Goal: Task Accomplishment & Management: Manage account settings

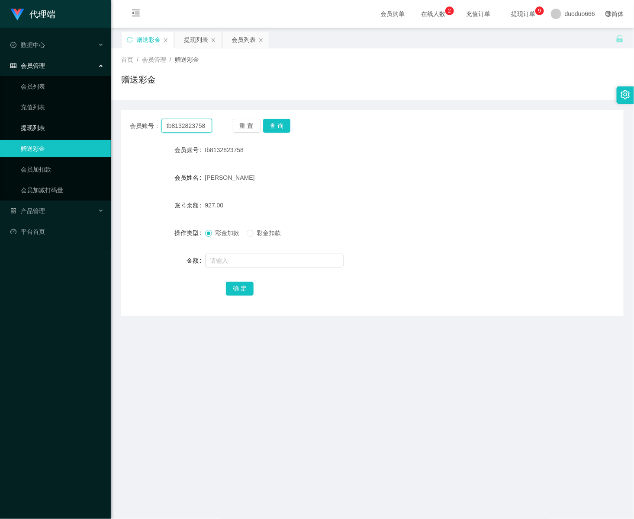
drag, startPoint x: 209, startPoint y: 129, endPoint x: 151, endPoint y: 138, distance: 59.4
click at [0, 120] on html "代理端 数据中心 会员管理 会员列表 充值列表 提现列表 赠送彩金 会员加扣款 会员加减打码量 产品管理 平台首页 保存配置 重置配置 整体风格设置 主题色 …" at bounding box center [317, 259] width 634 height 519
paste input "91768387"
type input "91768387"
click at [269, 127] on button "查 询" at bounding box center [277, 126] width 28 height 14
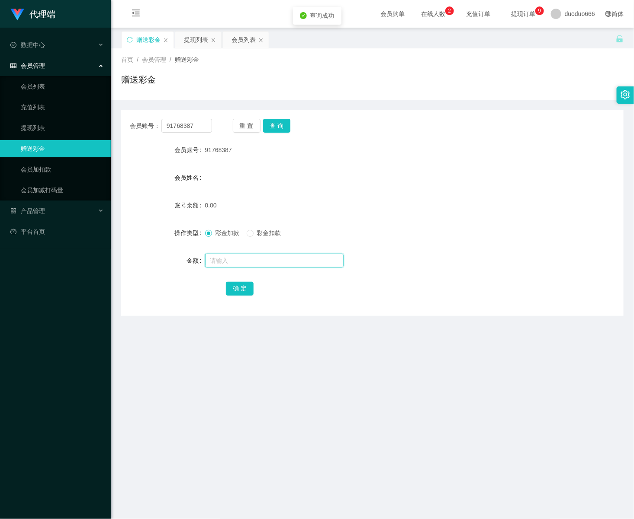
click at [248, 257] on input "text" at bounding box center [274, 261] width 138 height 14
type input "88"
click at [237, 283] on button "确 定" at bounding box center [240, 289] width 28 height 14
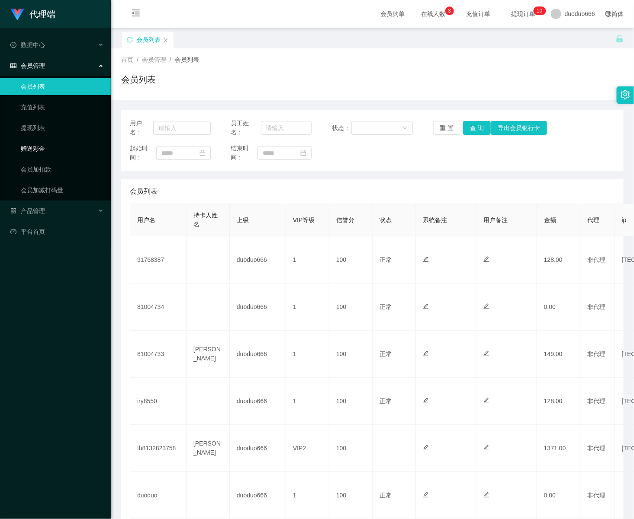
click at [34, 149] on link "赠送彩金" at bounding box center [62, 148] width 83 height 17
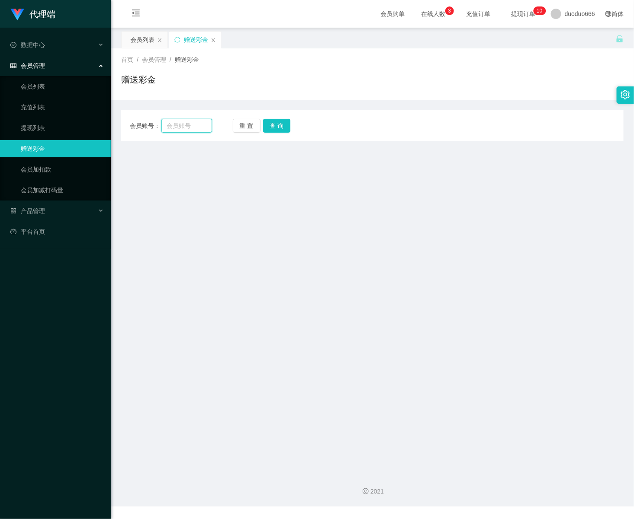
click at [186, 126] on input "text" at bounding box center [186, 126] width 51 height 14
paste input "91768387"
type input "91768387"
click at [279, 123] on button "查 询" at bounding box center [277, 126] width 28 height 14
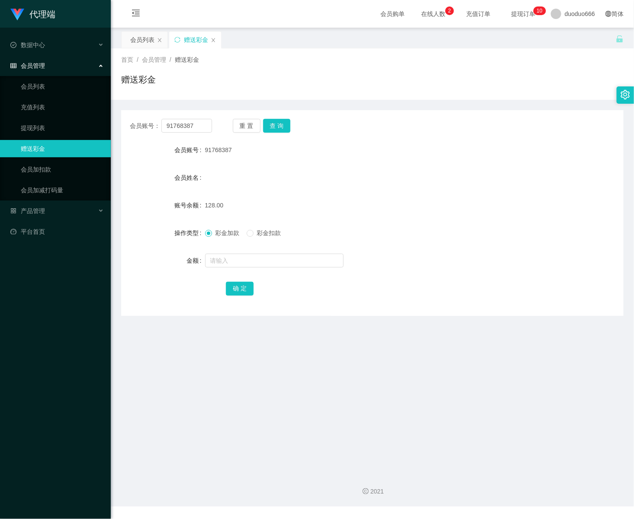
drag, startPoint x: 61, startPoint y: 58, endPoint x: 63, endPoint y: 64, distance: 6.6
click at [61, 60] on div "会员管理" at bounding box center [55, 65] width 111 height 17
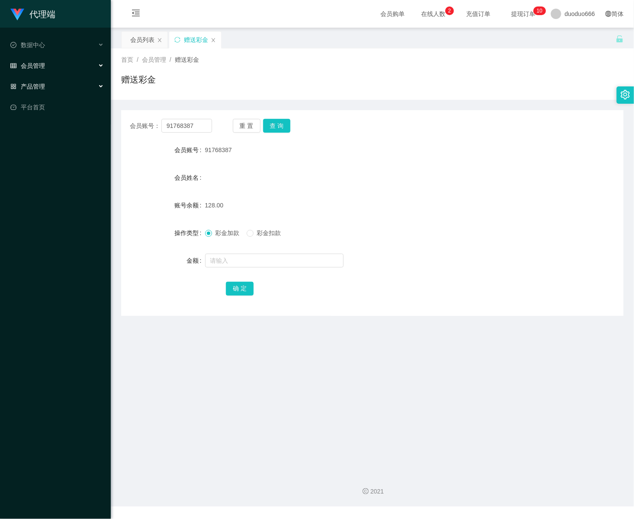
click at [64, 83] on div "产品管理" at bounding box center [55, 86] width 111 height 17
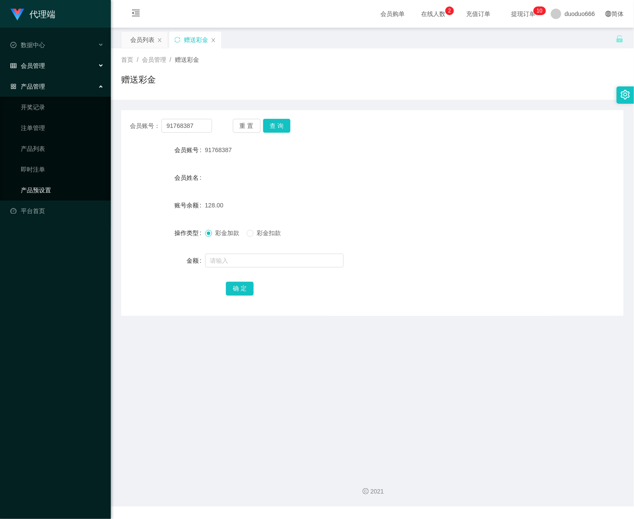
click at [64, 186] on link "产品预设置" at bounding box center [62, 190] width 83 height 17
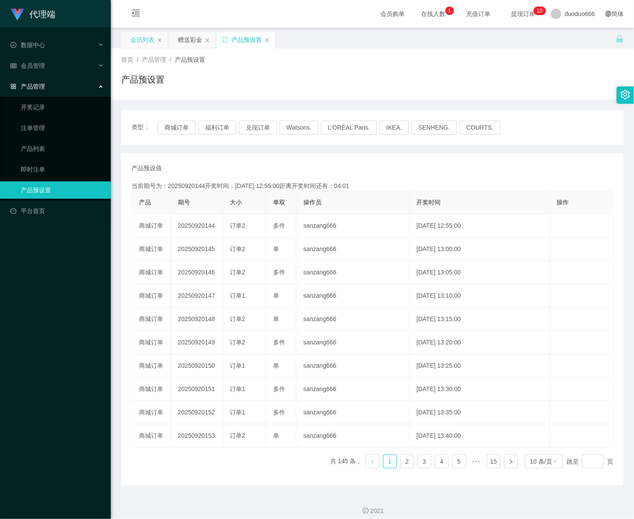
click at [151, 41] on div "会员列表" at bounding box center [142, 40] width 24 height 16
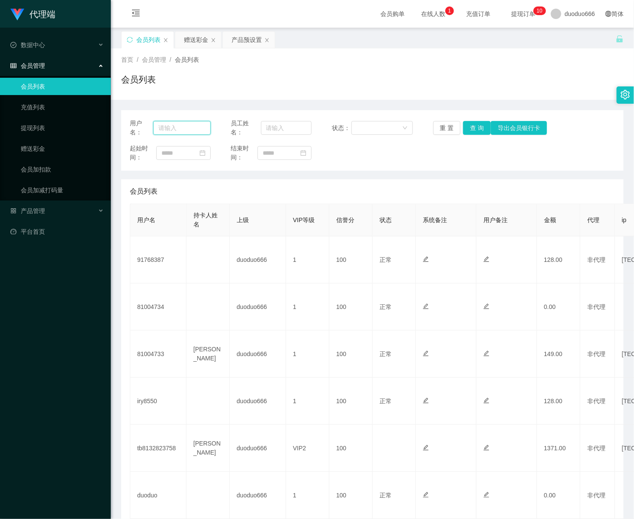
click at [179, 130] on input "text" at bounding box center [182, 128] width 58 height 14
paste input "91768387"
type input "91768387"
click at [475, 125] on button "查 询" at bounding box center [477, 128] width 28 height 14
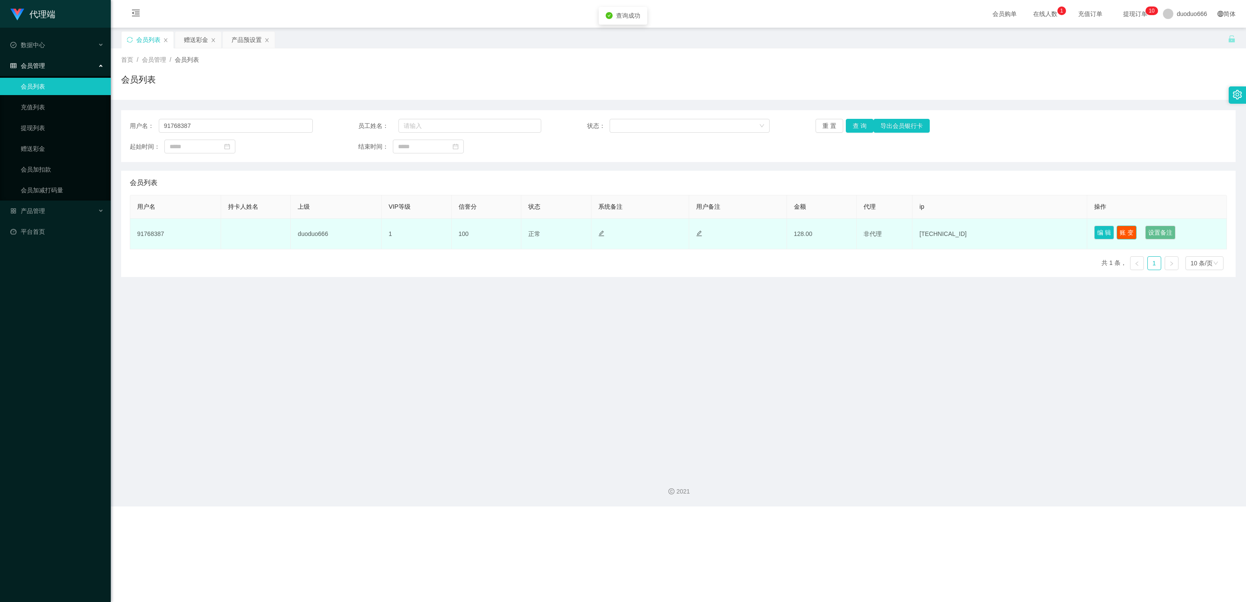
click at [633, 234] on button "账 变" at bounding box center [1126, 233] width 20 height 14
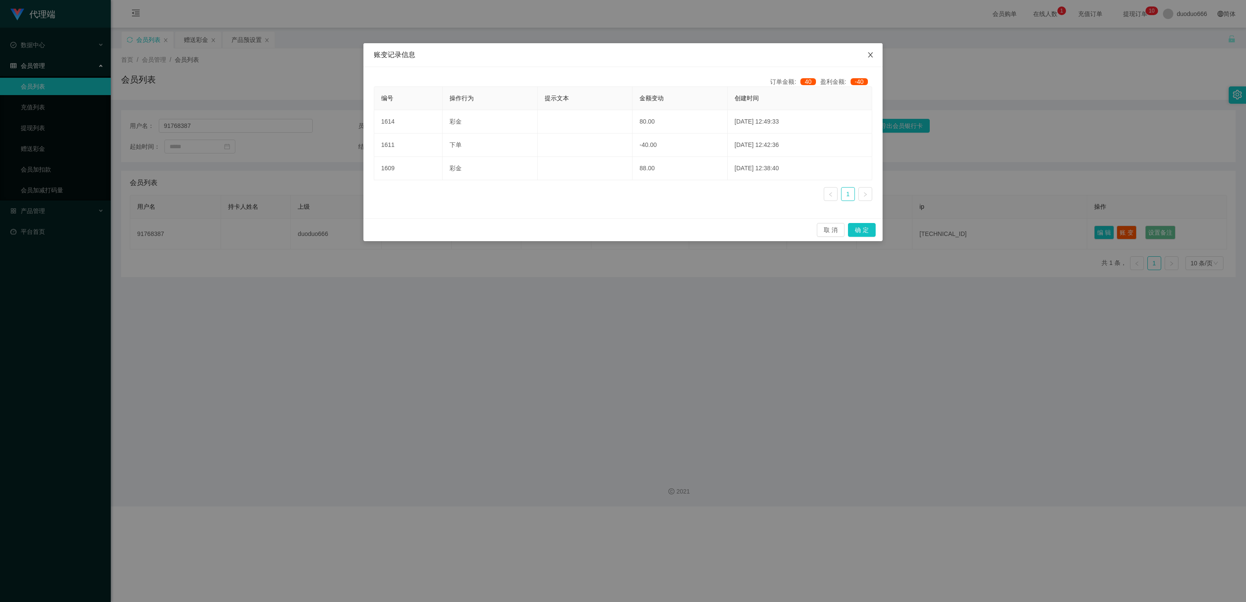
click at [633, 56] on icon "图标: close" at bounding box center [870, 54] width 5 height 5
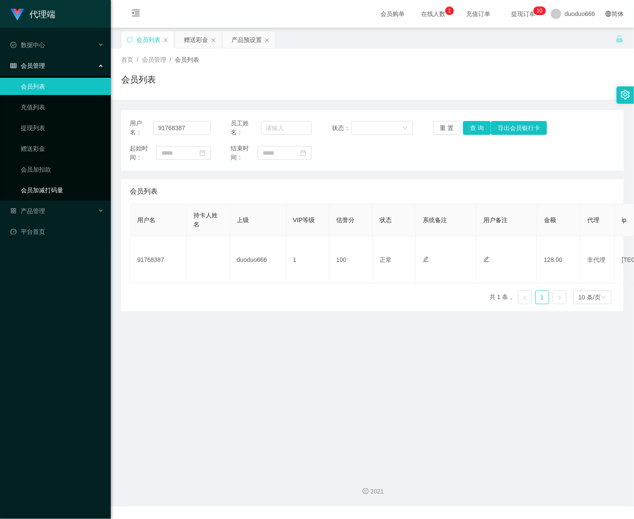
click at [70, 188] on link "会员加减打码量" at bounding box center [62, 190] width 83 height 17
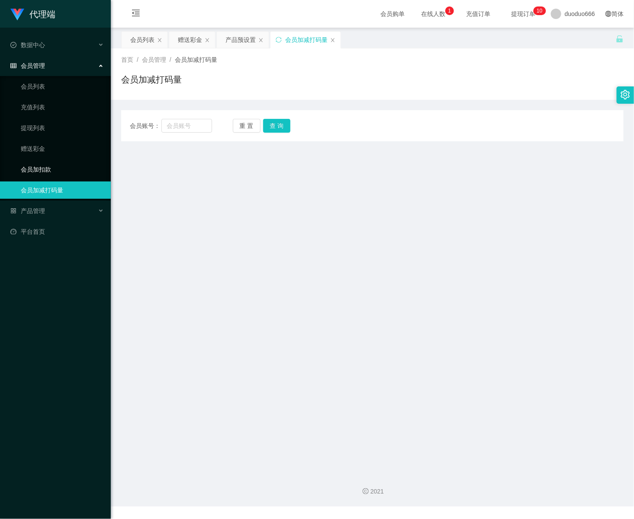
click at [77, 167] on link "会员加扣款" at bounding box center [62, 169] width 83 height 17
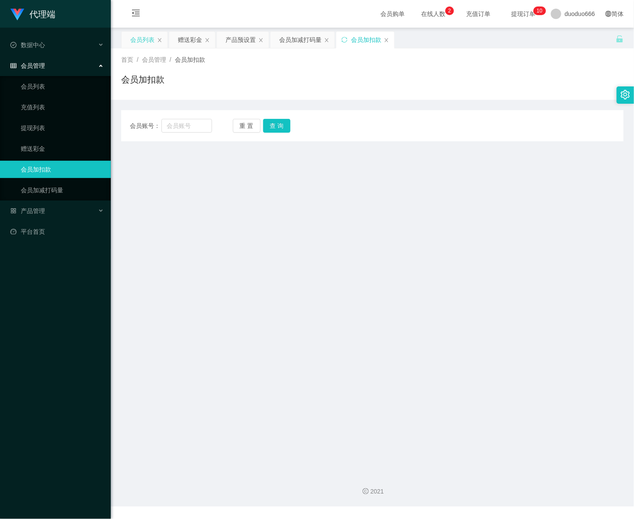
click at [147, 41] on div "会员列表" at bounding box center [142, 40] width 24 height 16
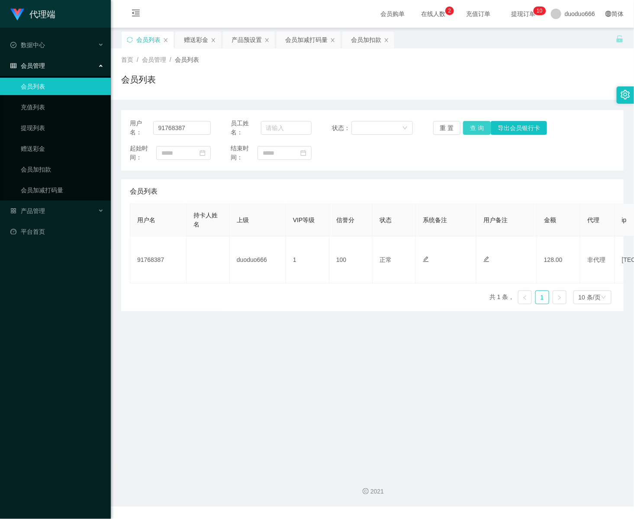
click at [473, 127] on button "查 询" at bounding box center [477, 128] width 28 height 14
click at [56, 125] on link "提现列表" at bounding box center [62, 127] width 83 height 17
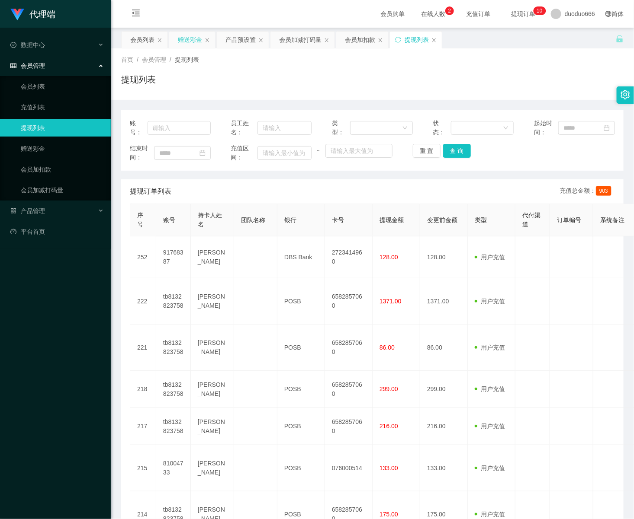
click at [189, 38] on div "赠送彩金" at bounding box center [190, 40] width 24 height 16
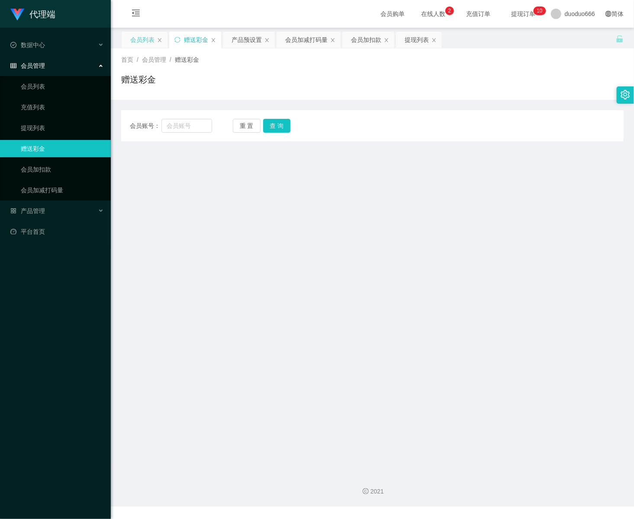
click at [148, 41] on div "会员列表" at bounding box center [142, 40] width 24 height 16
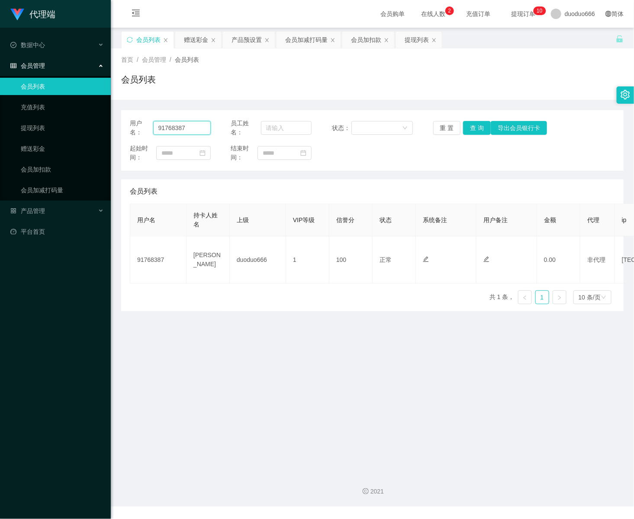
click at [183, 128] on input "91768387" at bounding box center [182, 128] width 58 height 14
click at [194, 130] on input "91768387" at bounding box center [182, 128] width 58 height 14
drag, startPoint x: 194, startPoint y: 130, endPoint x: 61, endPoint y: 130, distance: 132.3
click at [61, 130] on section "代理端 数据中心 会员管理 会员列表 充值列表 提现列表 赠送彩金 会员加扣款 会员加减打码量 产品管理 开奖记录 注单管理 产品列表 即时注单 产品预设置 …" at bounding box center [317, 253] width 634 height 507
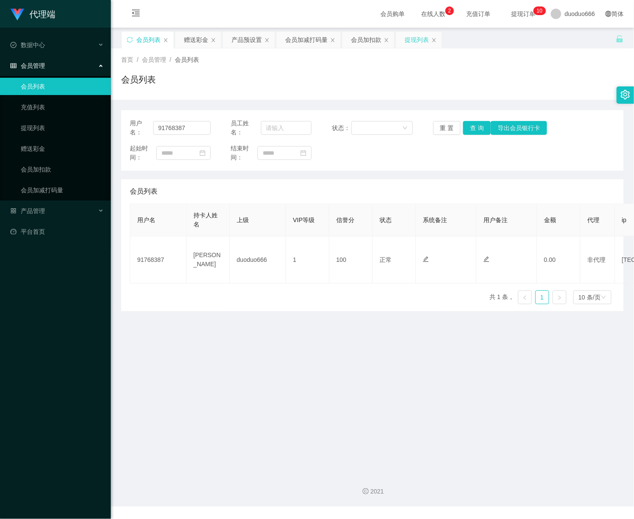
click at [427, 37] on div "提现列表" at bounding box center [416, 40] width 24 height 16
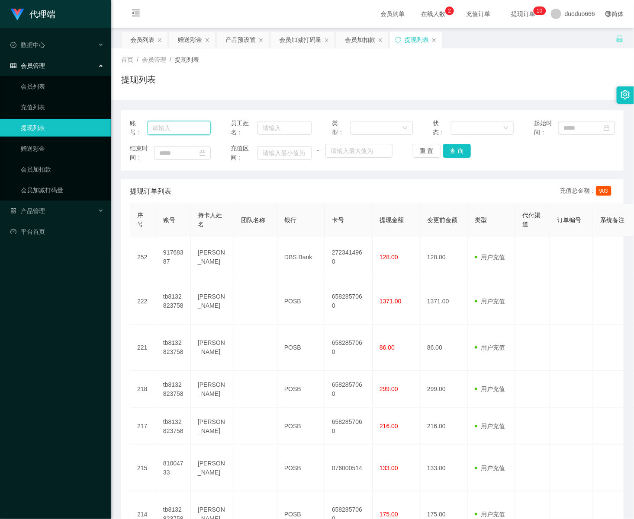
click at [186, 129] on input "text" at bounding box center [178, 128] width 63 height 14
paste input "91768387"
type input "91768387"
click at [457, 148] on button "查 询" at bounding box center [457, 151] width 28 height 14
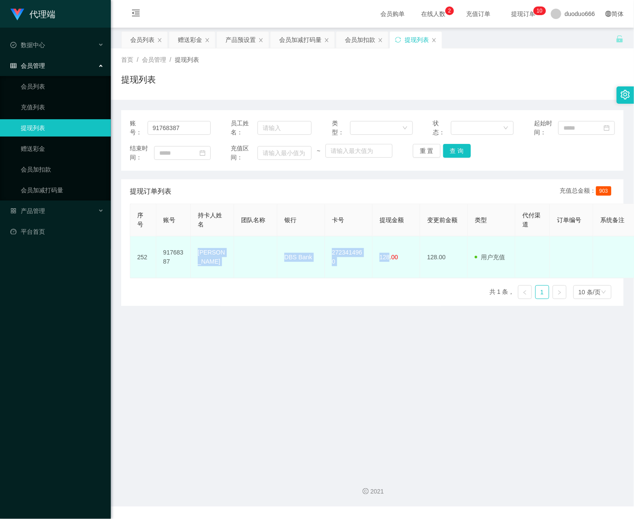
drag, startPoint x: 388, startPoint y: 256, endPoint x: 197, endPoint y: 252, distance: 191.2
click at [197, 252] on tr "252 91768387 Tang ka kwan emily DBS Bank 2723414960 128.00 128.00 用户充值 人工扣款 审核驳…" at bounding box center [502, 258] width 745 height 42
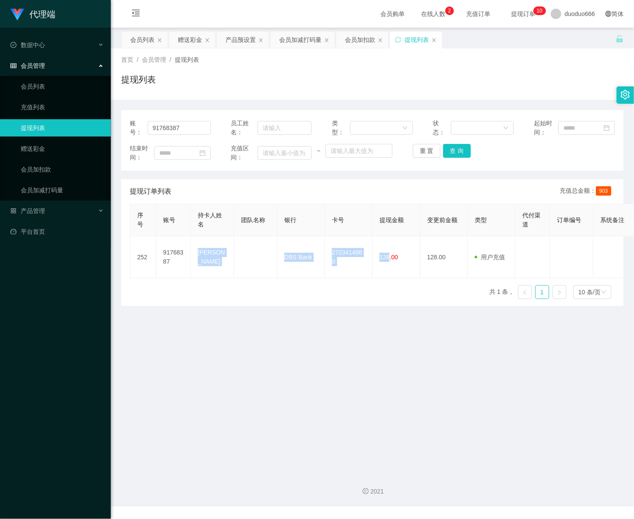
copy tr "Tang ka kwan emily DBS Bank 2723414960 128"
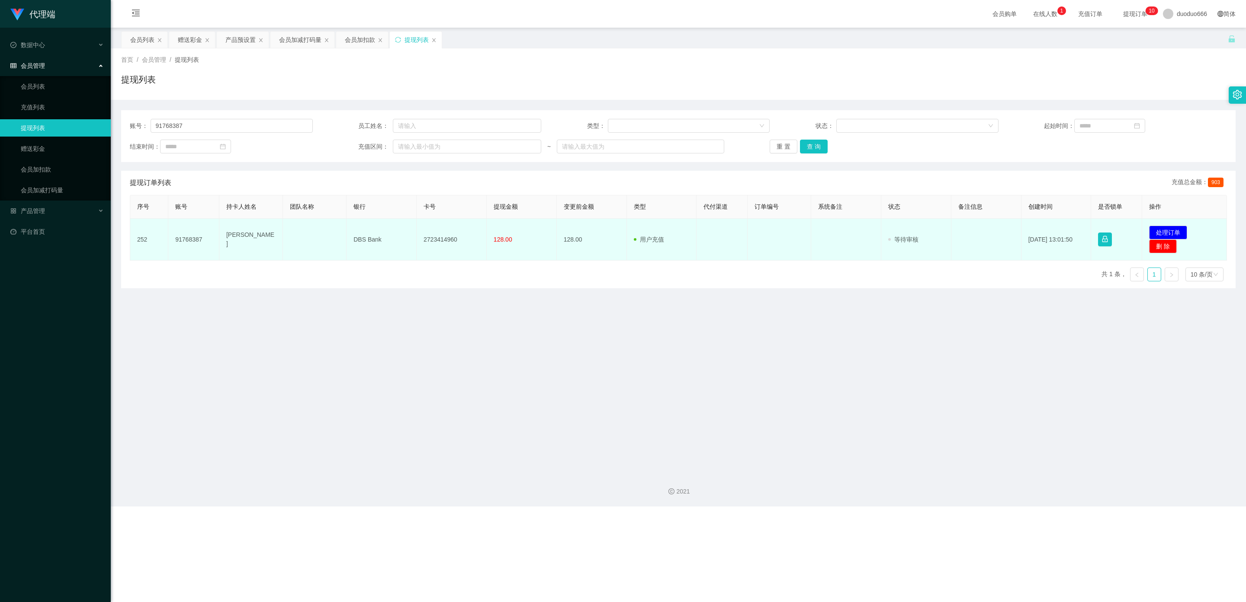
click at [505, 245] on td "128.00" at bounding box center [522, 240] width 70 height 42
drag, startPoint x: 224, startPoint y: 232, endPoint x: 502, endPoint y: 241, distance: 277.8
click at [502, 241] on tr "252 91768387 Tang ka kwan emily DBS Bank 2723414960 128.00 128.00 用户充值 人工扣款 审核驳…" at bounding box center [678, 240] width 1096 height 42
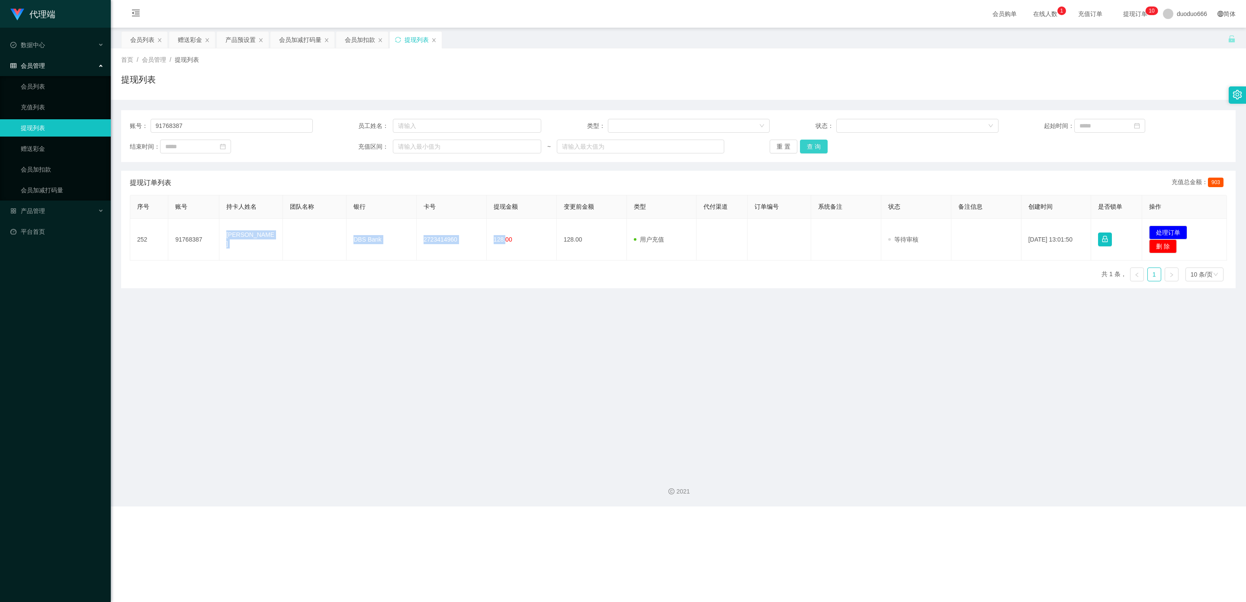
drag, startPoint x: 816, startPoint y: 147, endPoint x: 801, endPoint y: 148, distance: 15.7
click at [633, 148] on button "查 询" at bounding box center [814, 147] width 28 height 14
click at [633, 145] on button "查 询" at bounding box center [814, 147] width 28 height 14
